Goal: Task Accomplishment & Management: Complete application form

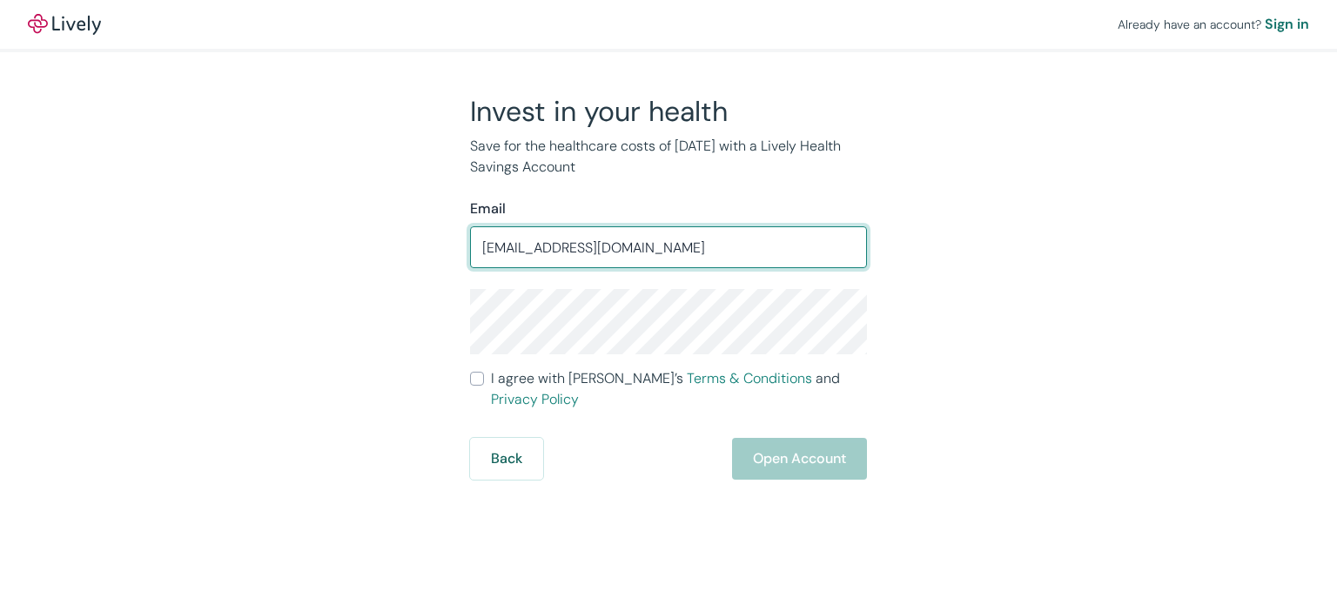
type input "[EMAIL_ADDRESS][DOMAIN_NAME]"
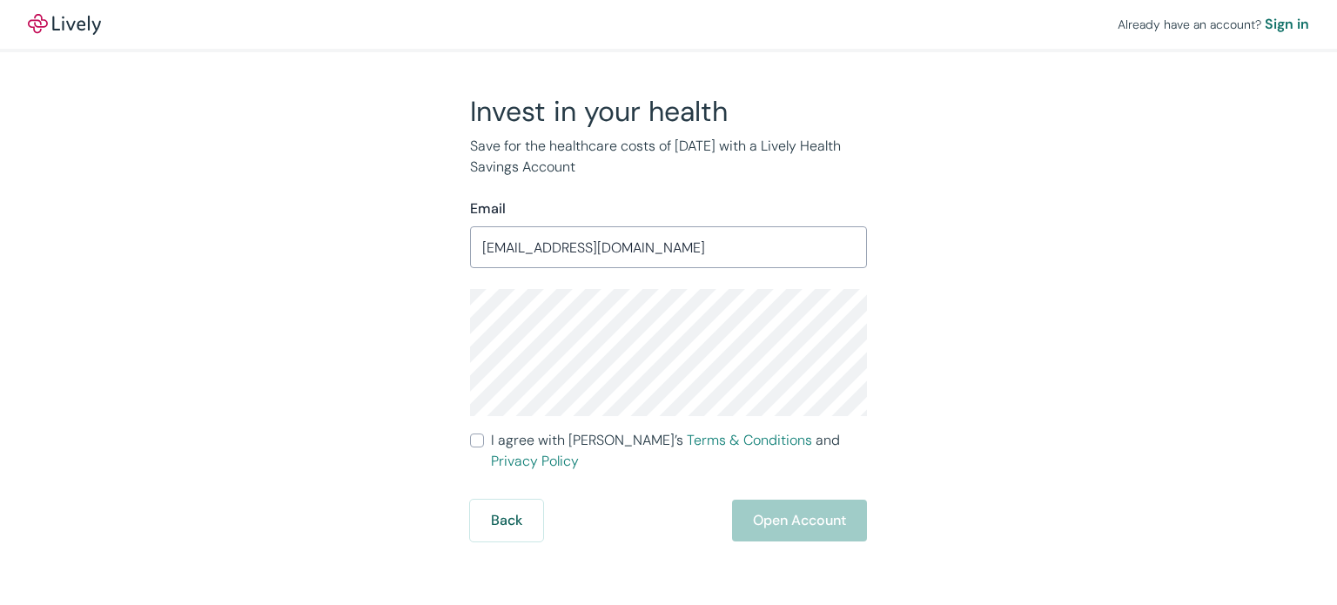
click at [478, 439] on input "I agree with Lively’s Terms & Conditions and Privacy Policy" at bounding box center [477, 440] width 14 height 14
checkbox input "true"
click at [830, 501] on button "Open Account" at bounding box center [799, 521] width 135 height 42
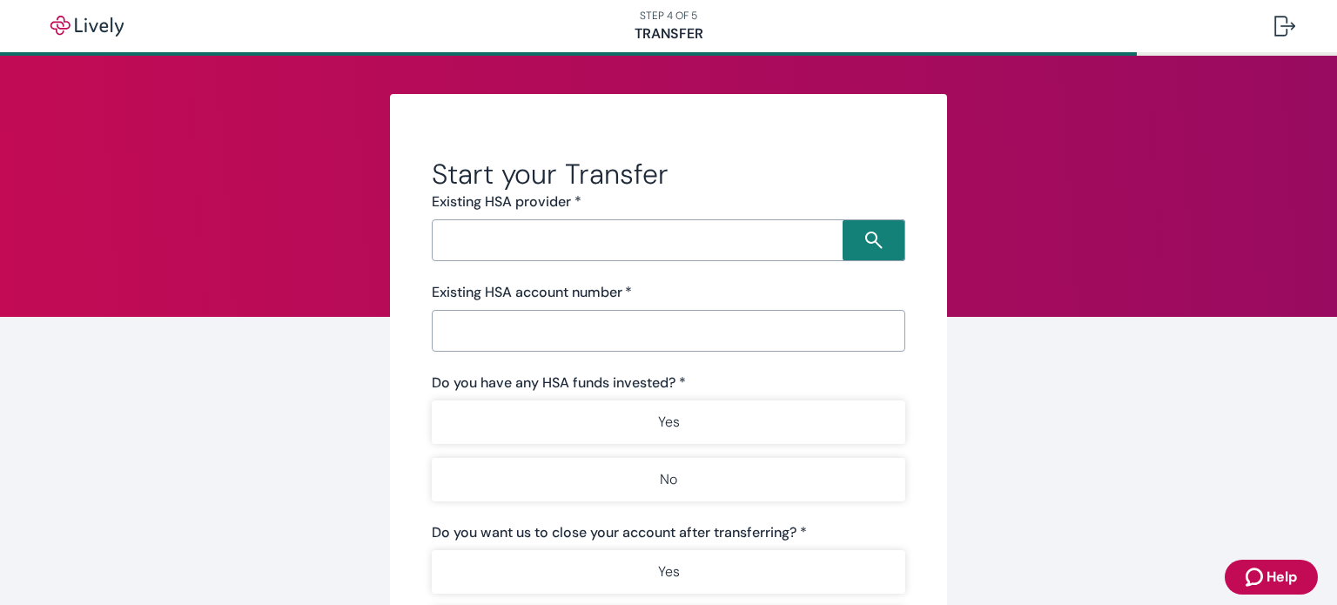
click at [506, 251] on input "Search input" at bounding box center [640, 240] width 406 height 24
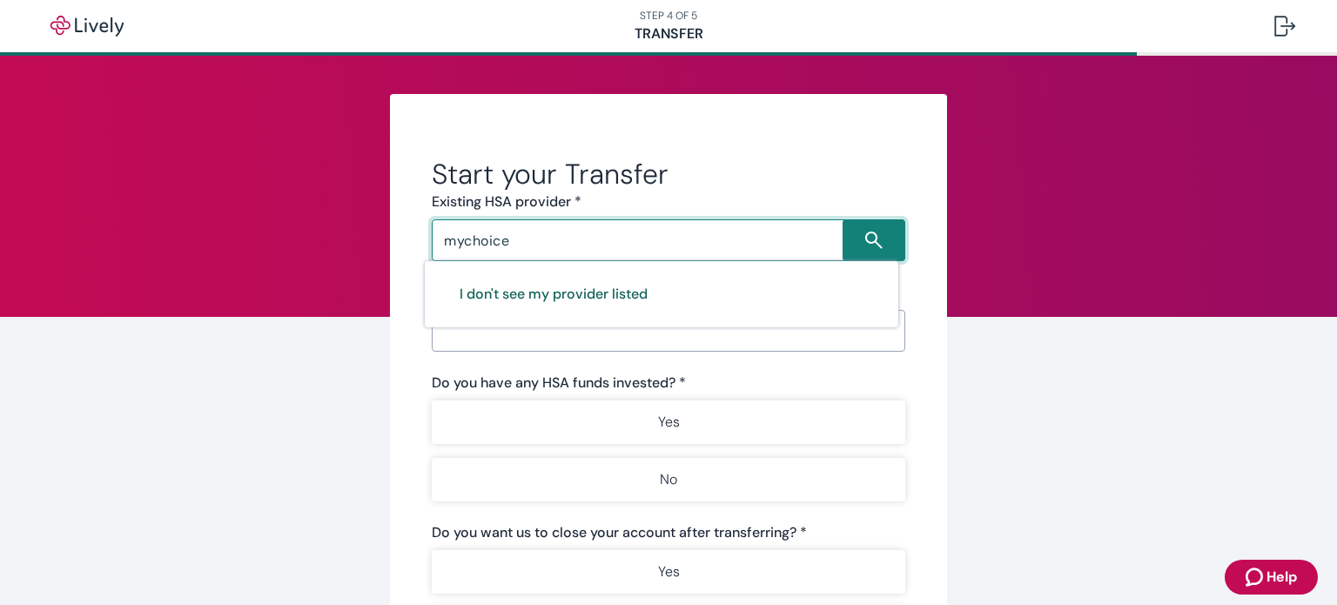
click at [581, 293] on button "I don't see my provider listed" at bounding box center [554, 294] width 230 height 42
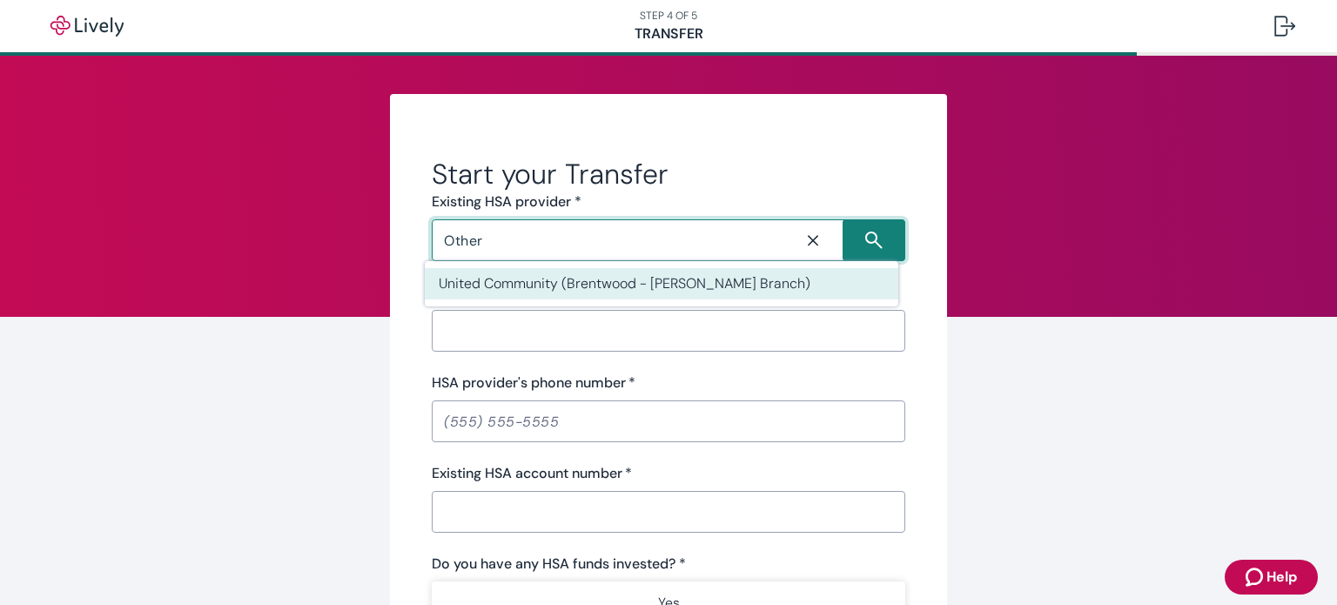
type input "Other"
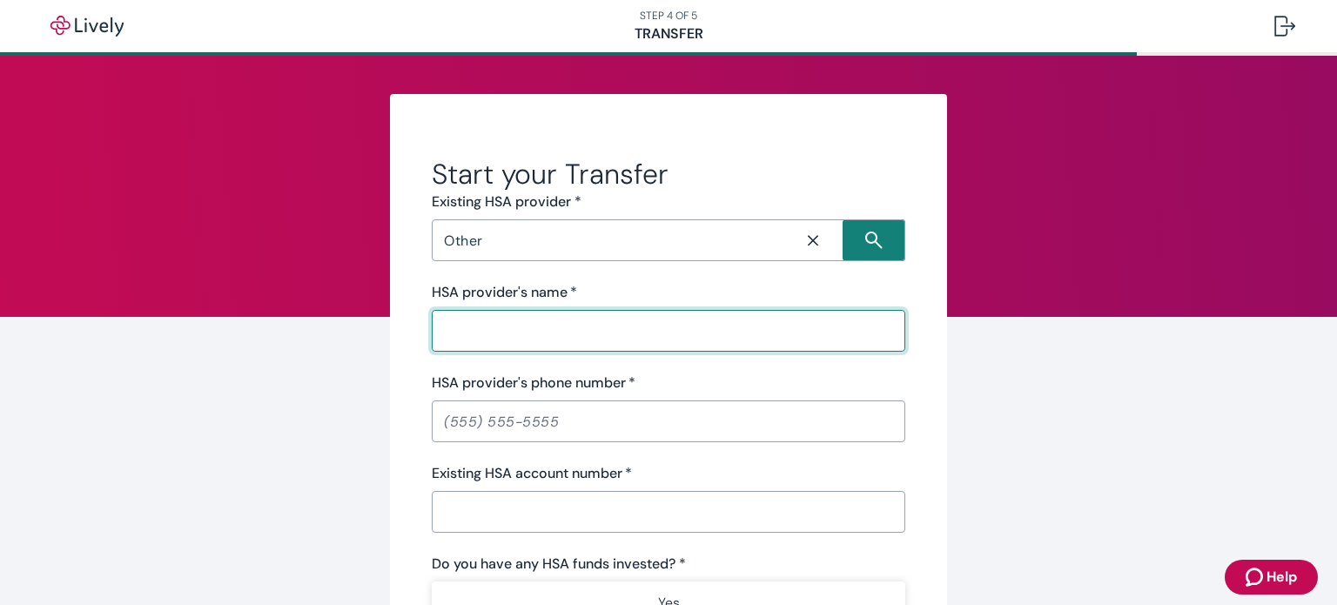
click at [566, 339] on input "HSA provider's name   *" at bounding box center [668, 330] width 473 height 35
type input "MyChoice Accounts (UMB Bank)"
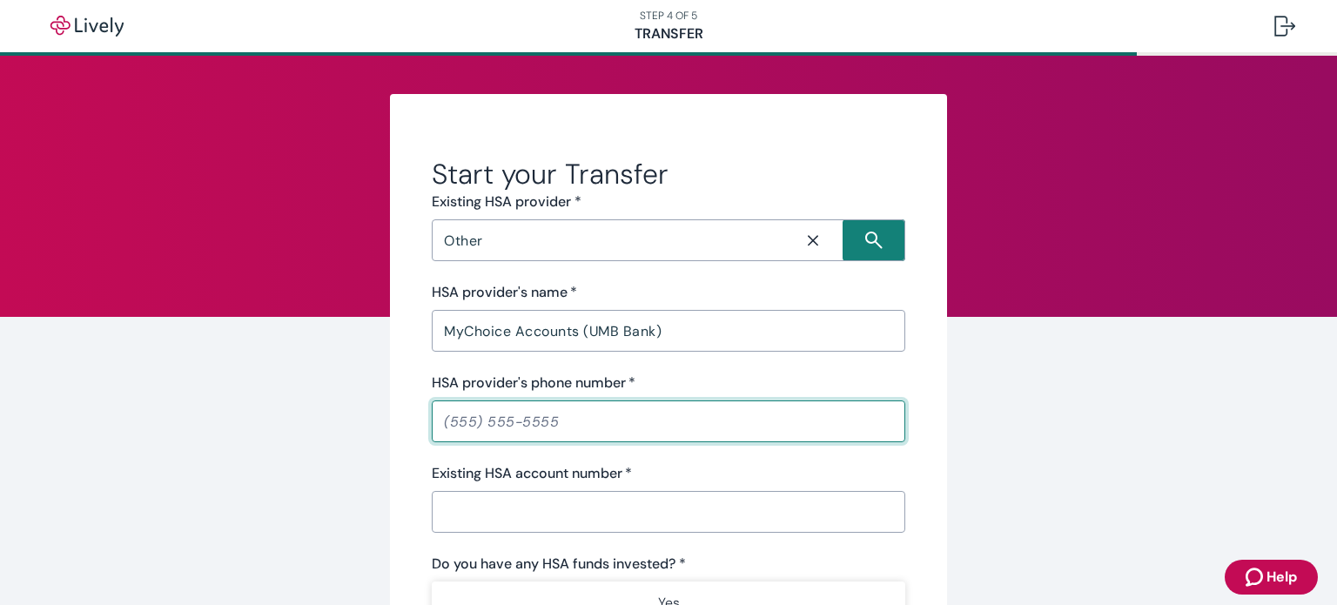
paste input "tel"
type input "(866) 520-4472"
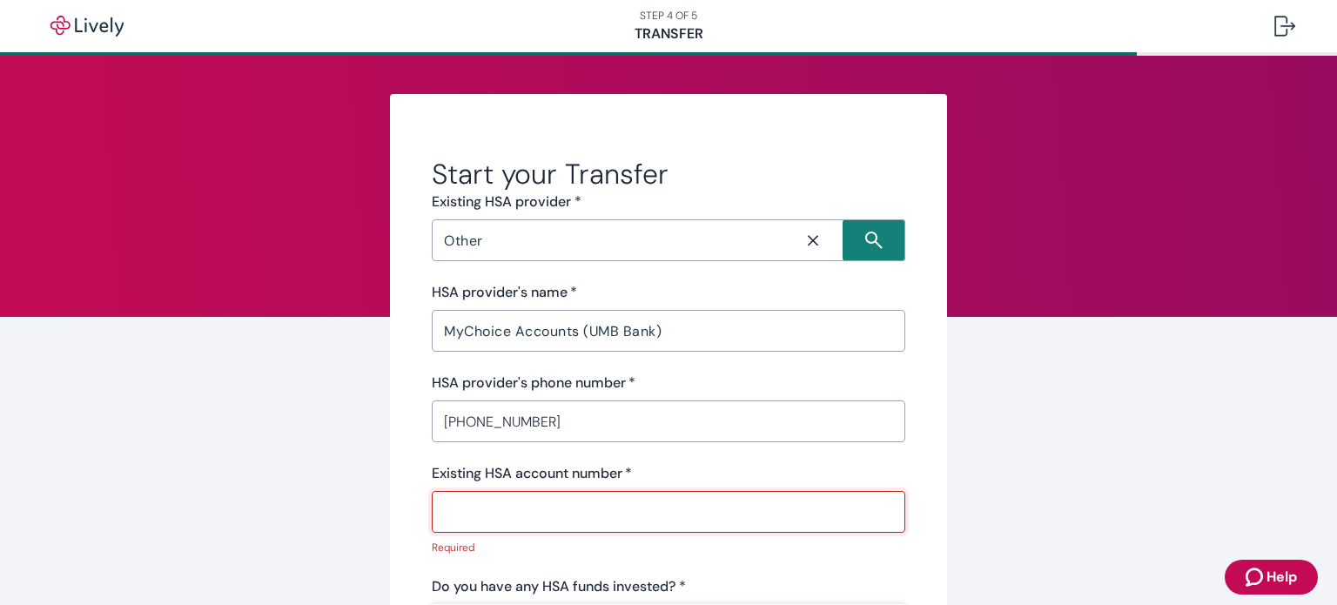
paste input "9815804157"
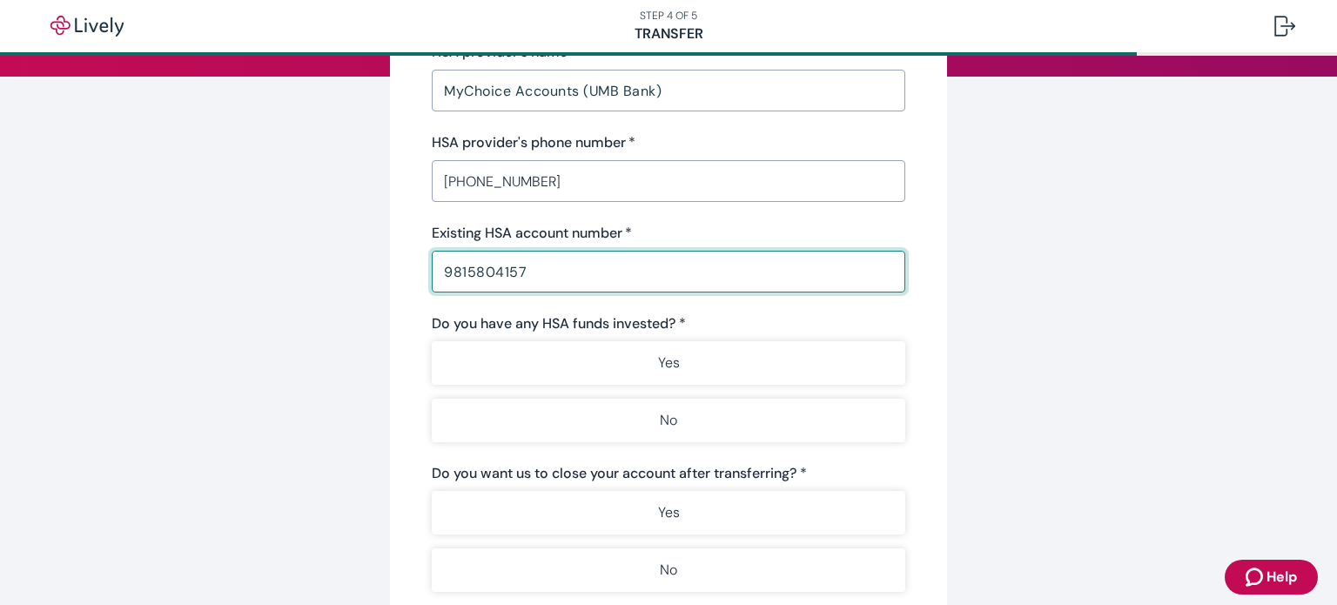
scroll to position [348, 0]
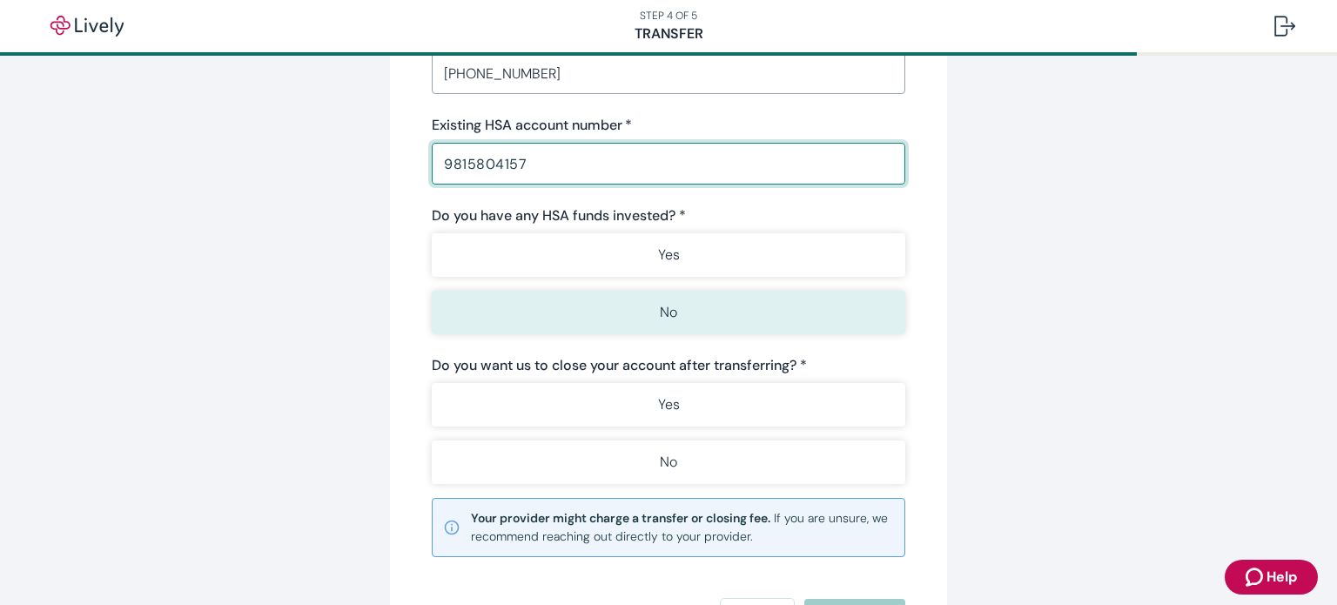
type input "9815804157"
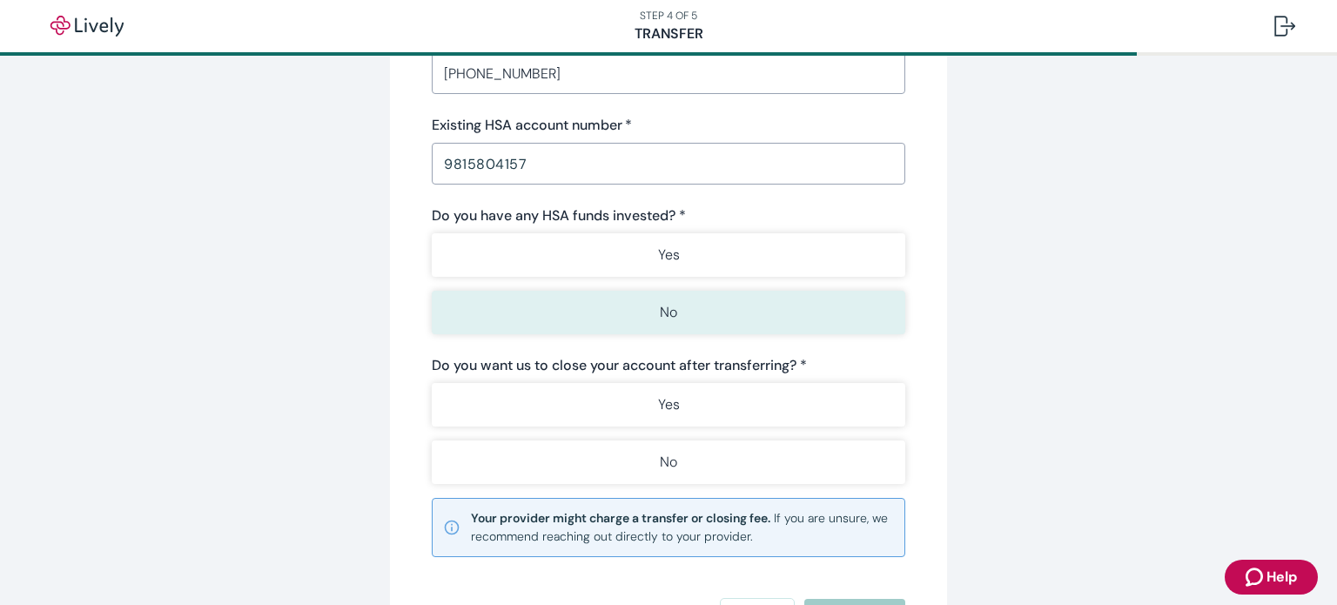
click at [565, 305] on button "No" at bounding box center [668, 313] width 473 height 44
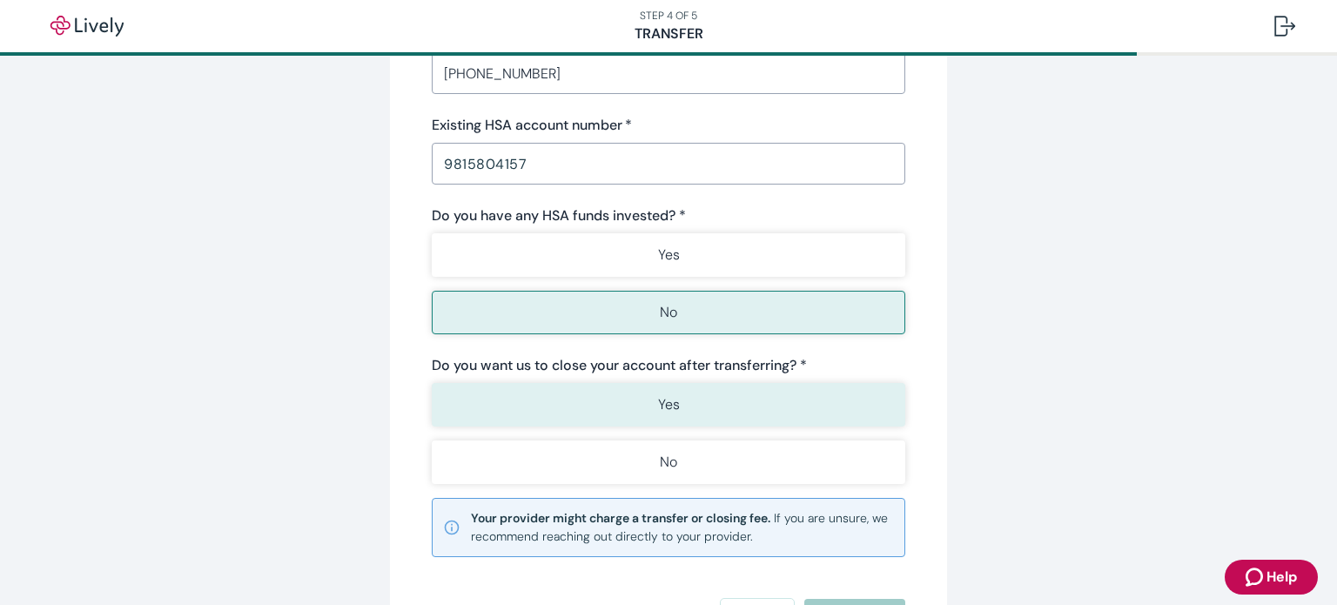
click at [569, 411] on button "Yes" at bounding box center [668, 405] width 473 height 44
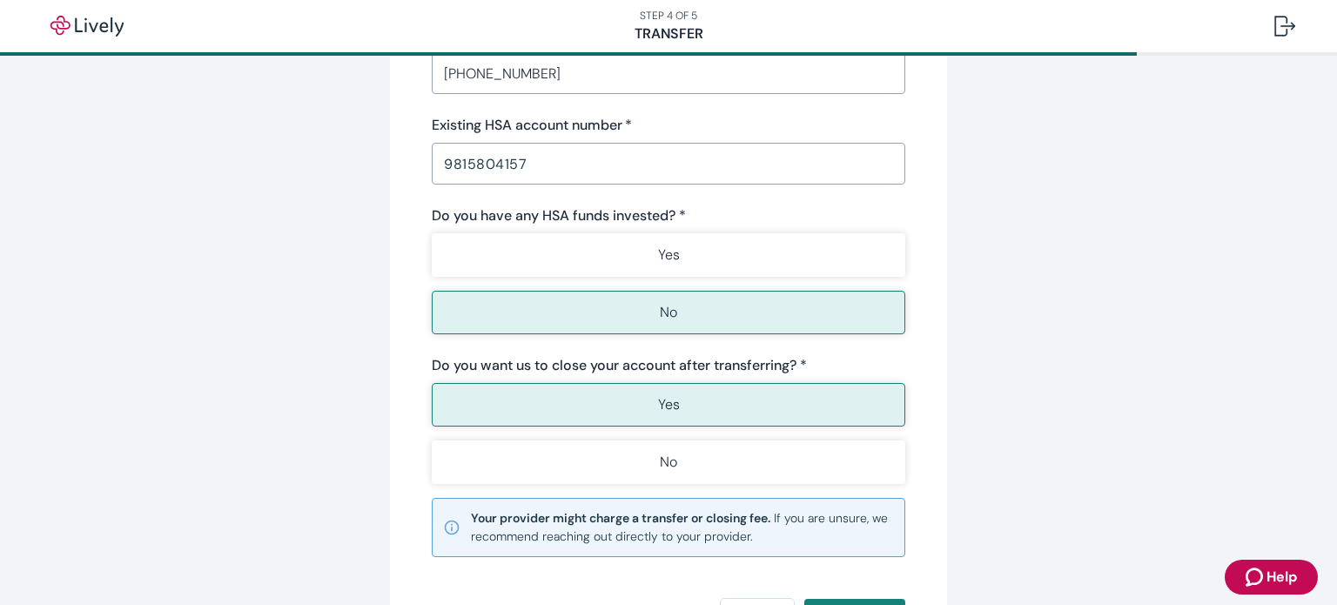
scroll to position [514, 0]
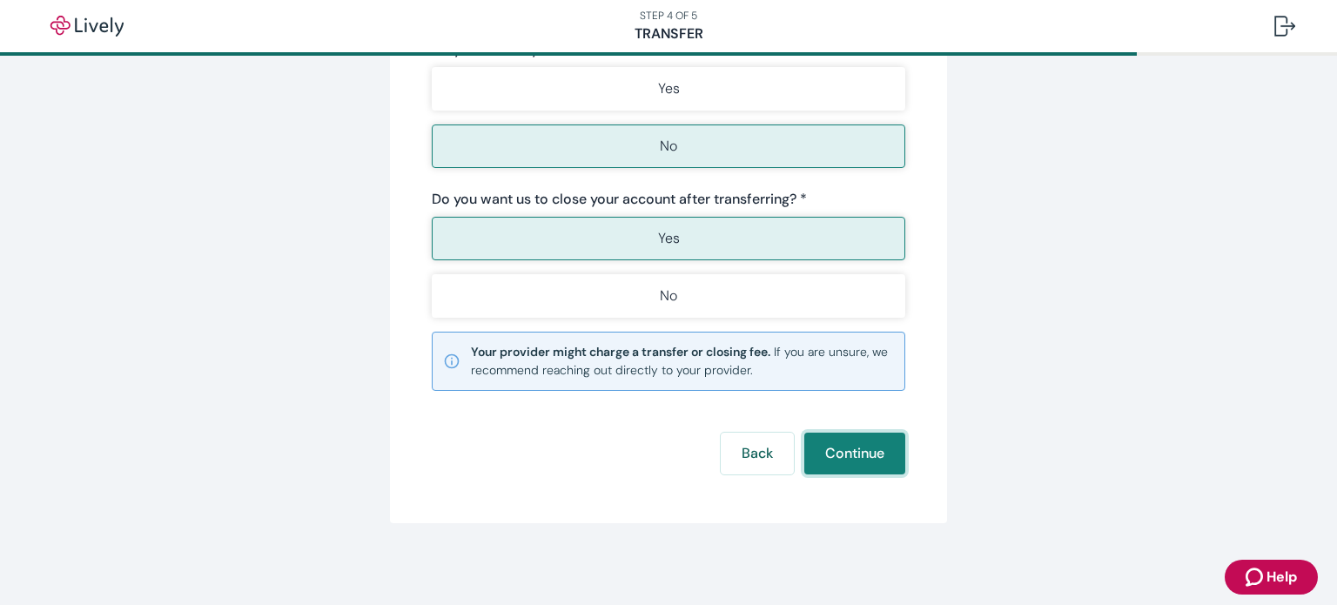
click at [843, 452] on button "Continue" at bounding box center [854, 454] width 101 height 42
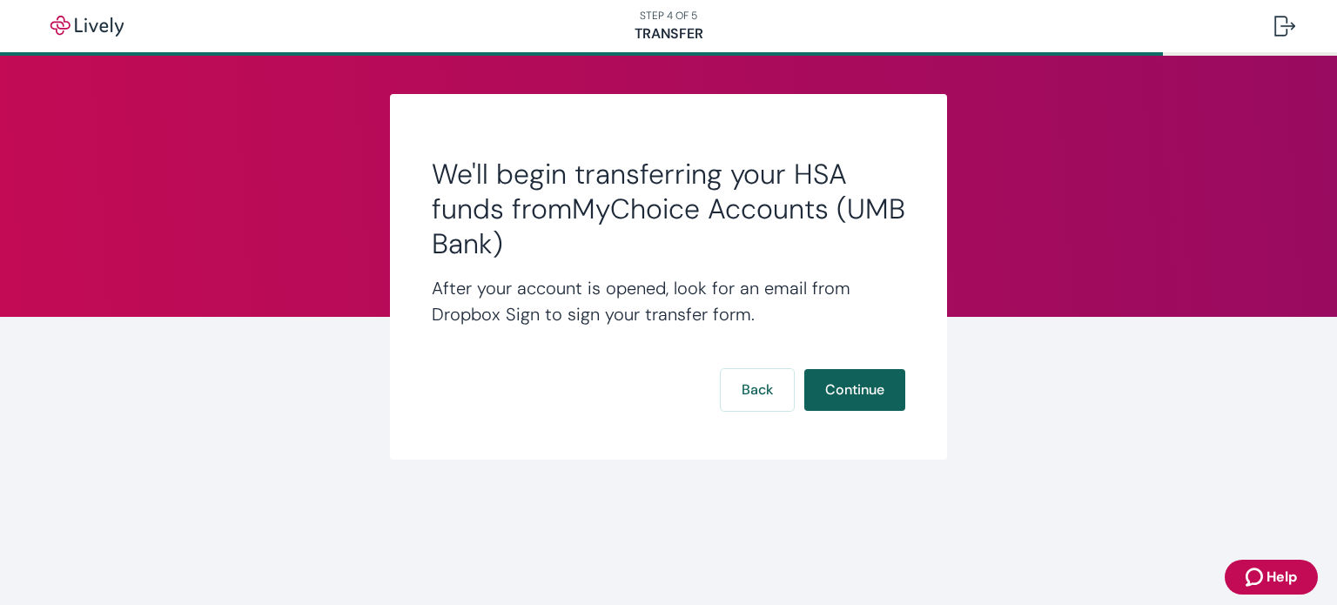
click at [852, 393] on button "Continue" at bounding box center [854, 390] width 101 height 42
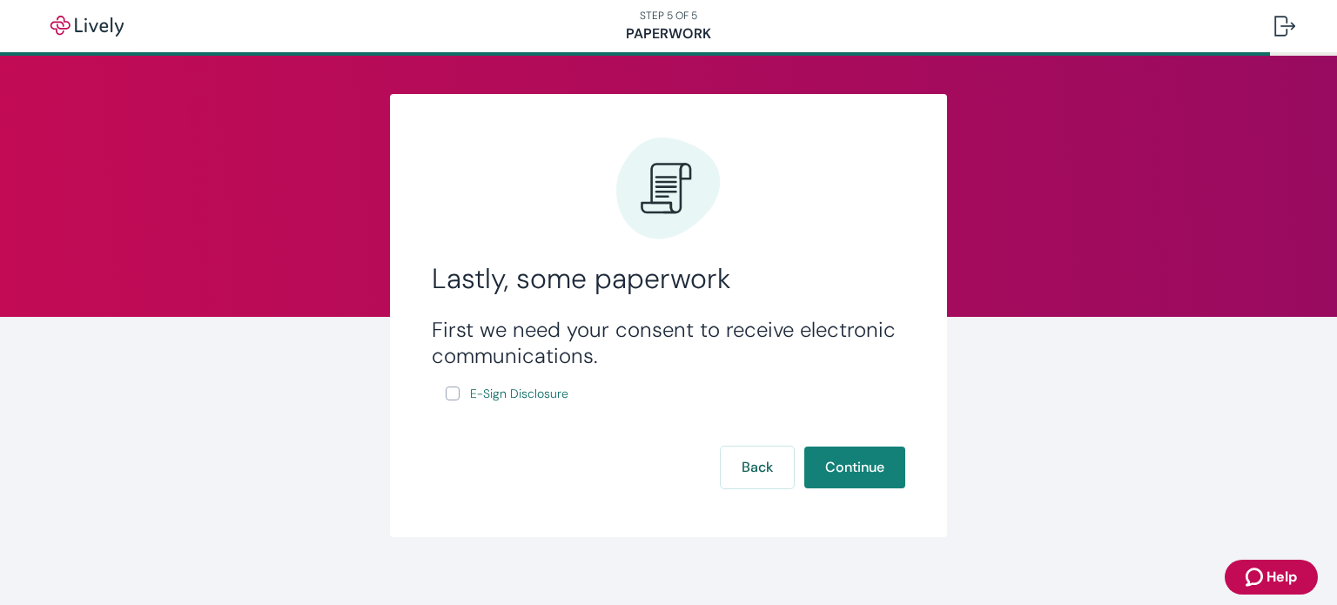
click at [446, 395] on input "E-Sign Disclosure" at bounding box center [453, 393] width 14 height 14
checkbox input "true"
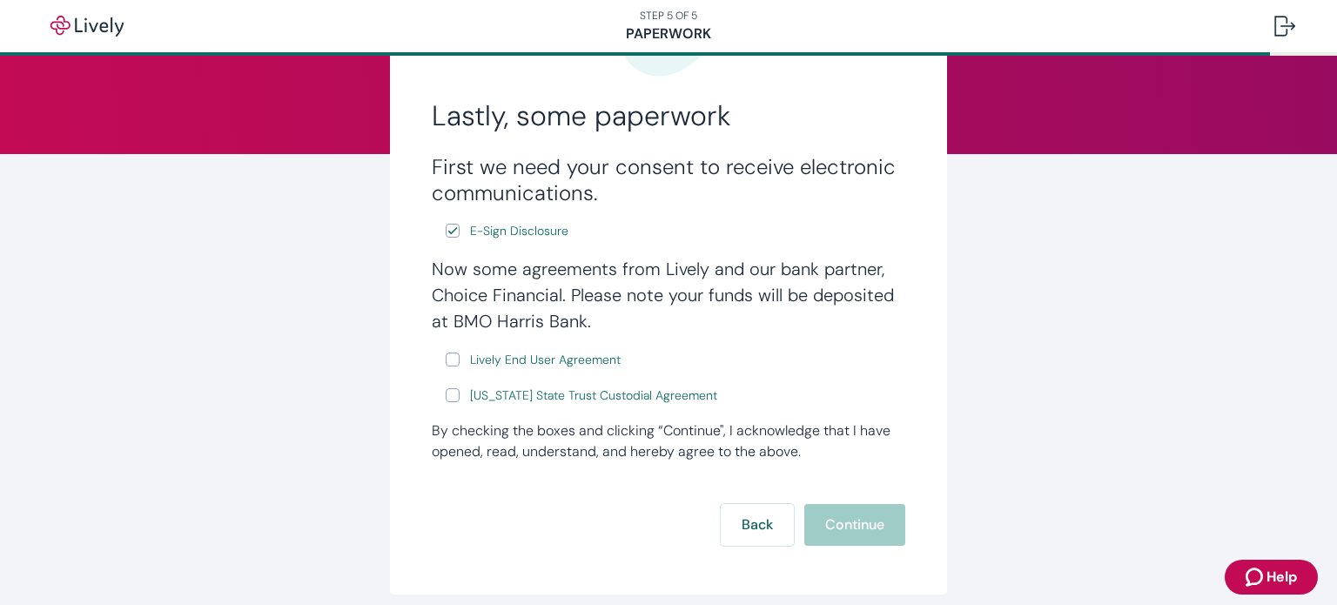
scroll to position [174, 0]
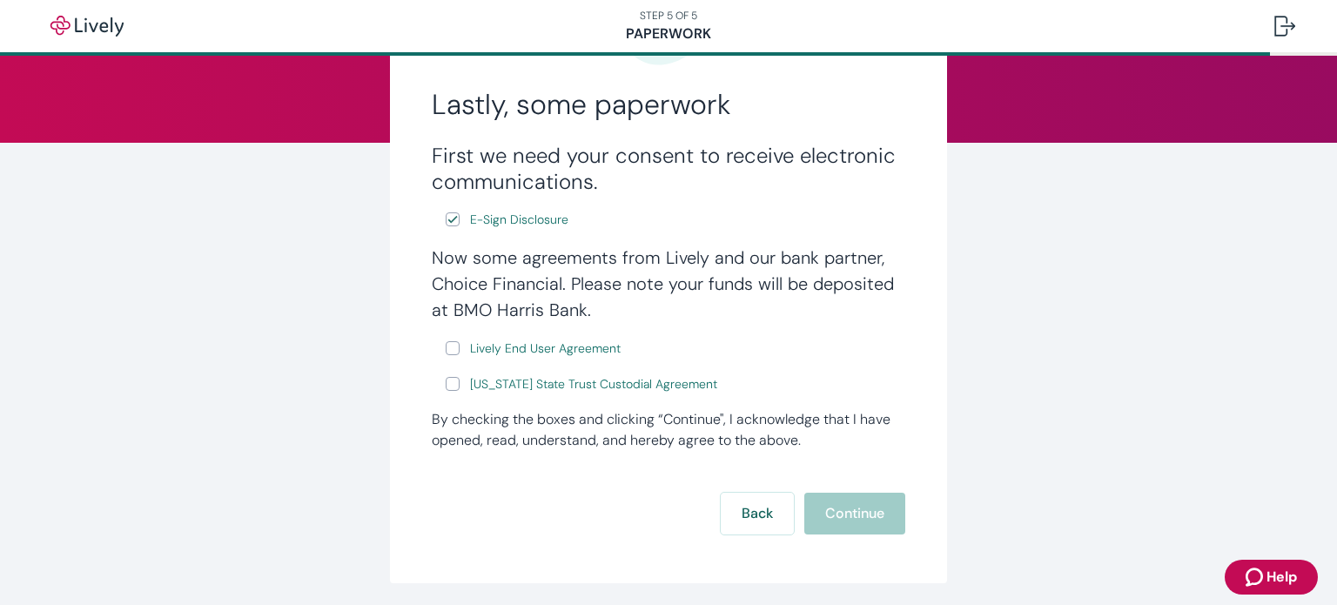
click at [446, 344] on input "Lively End User Agreement" at bounding box center [453, 348] width 14 height 14
checkbox input "true"
click at [446, 383] on input "Wyoming State Trust Custodial Agreement" at bounding box center [453, 384] width 14 height 14
checkbox input "true"
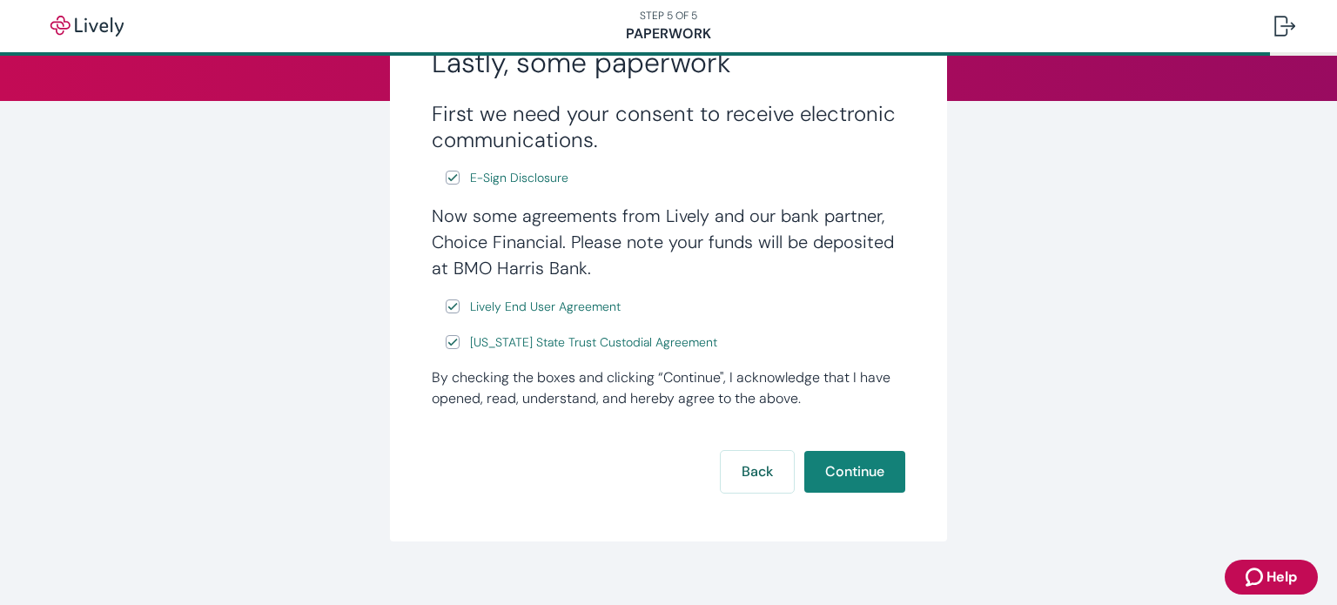
scroll to position [238, 0]
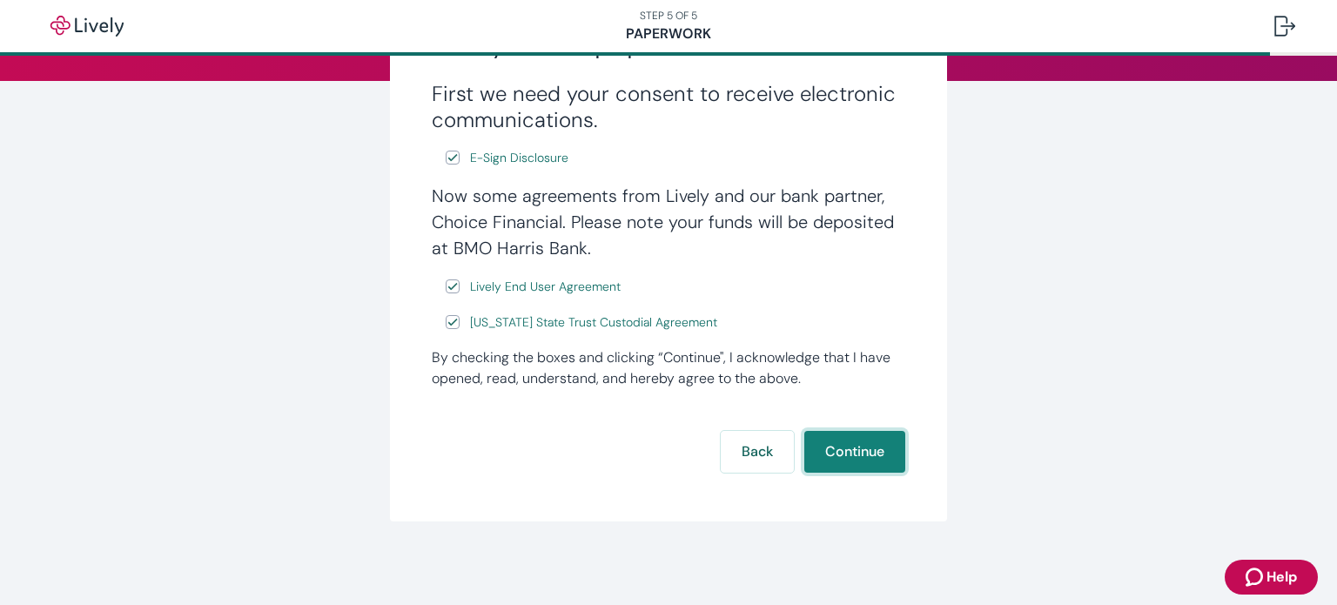
click at [845, 449] on button "Continue" at bounding box center [854, 452] width 101 height 42
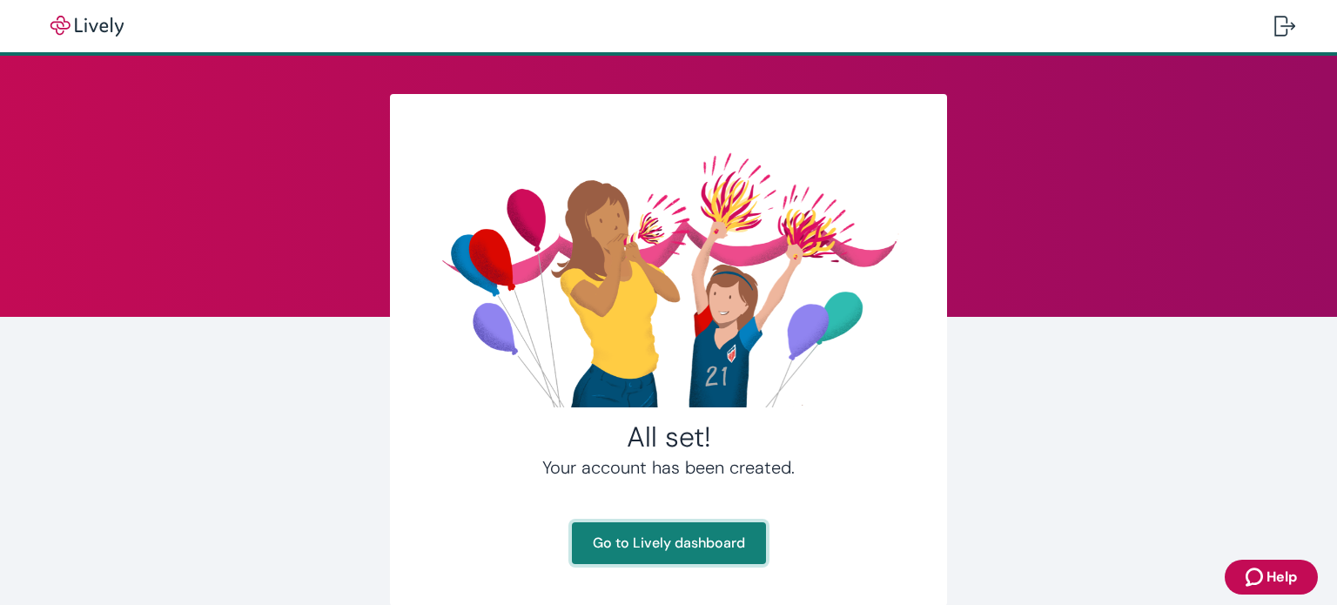
click at [675, 542] on link "Go to Lively dashboard" at bounding box center [669, 543] width 194 height 42
